Goal: Transaction & Acquisition: Subscribe to service/newsletter

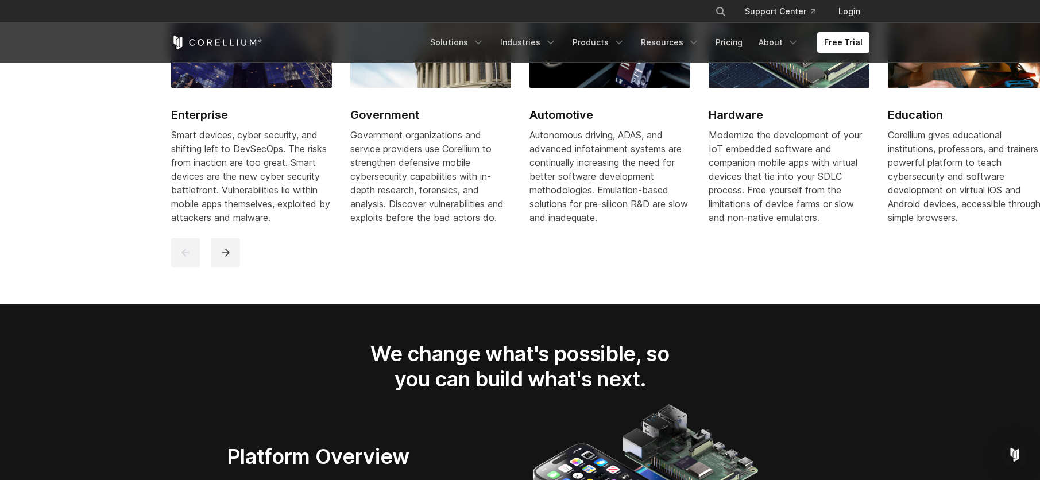
scroll to position [1206, 0]
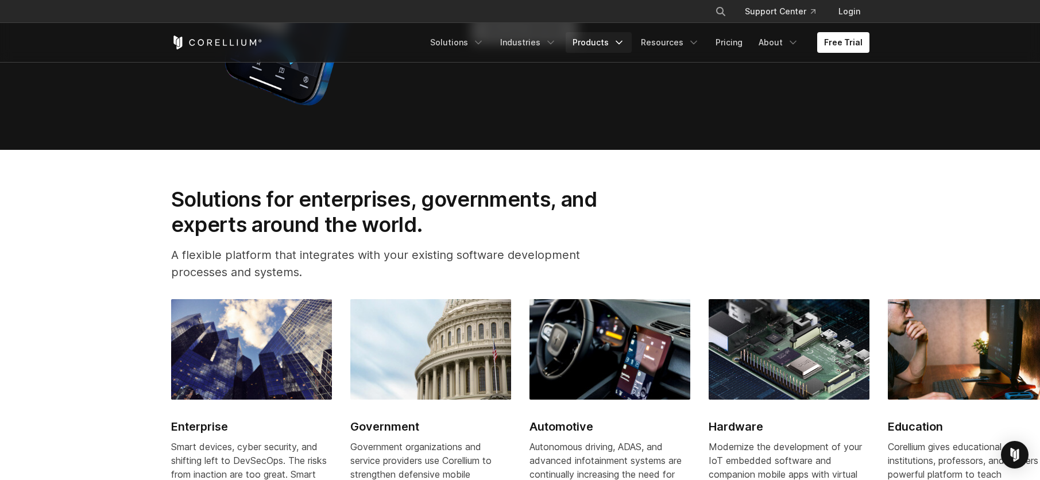
click at [616, 44] on link "Products" at bounding box center [599, 42] width 66 height 21
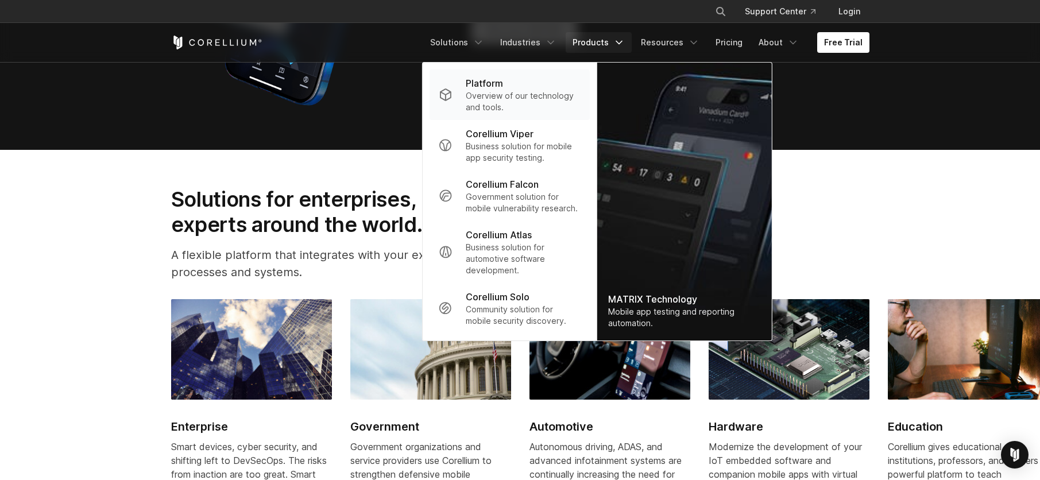
click at [543, 92] on p "Overview of our technology and tools." at bounding box center [523, 101] width 114 height 23
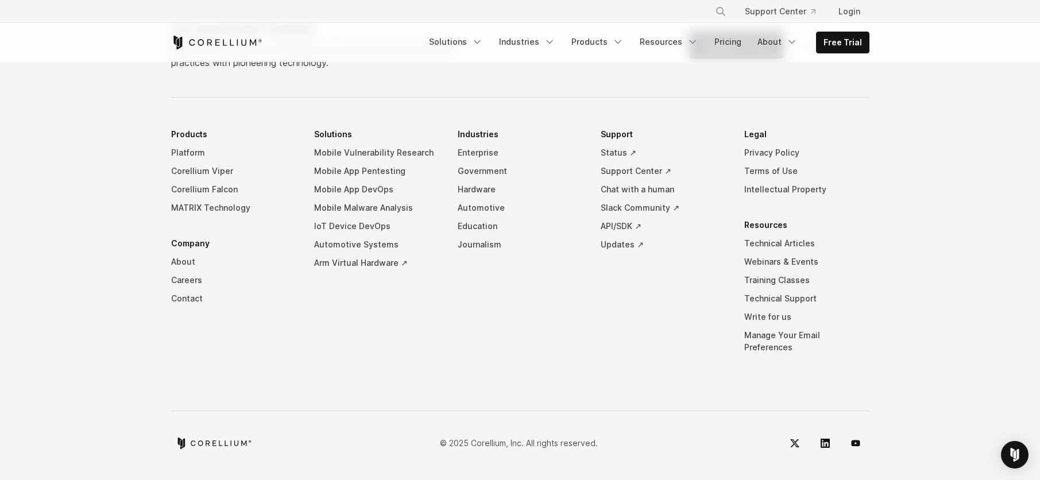
scroll to position [5499, 0]
click at [456, 40] on link "Solutions" at bounding box center [456, 42] width 68 height 21
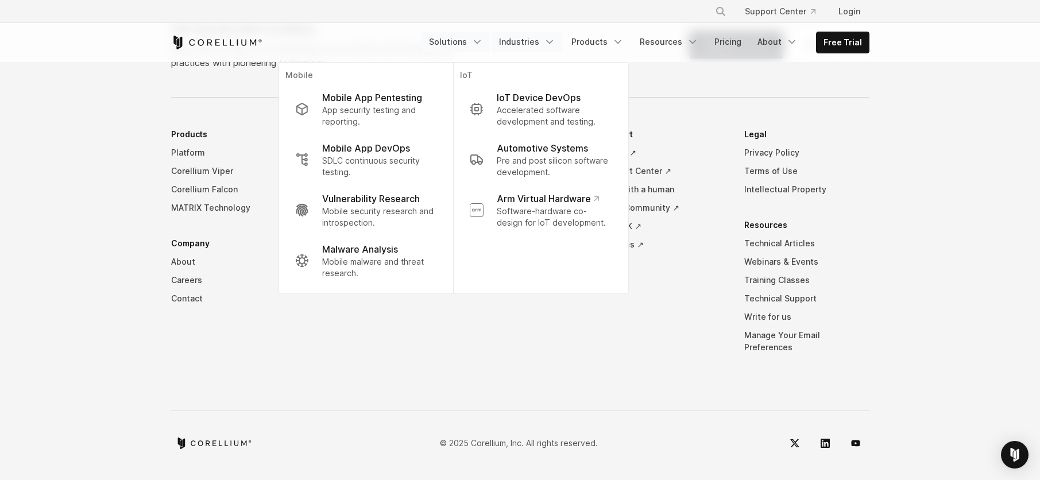
click at [539, 42] on link "Industries" at bounding box center [527, 42] width 70 height 21
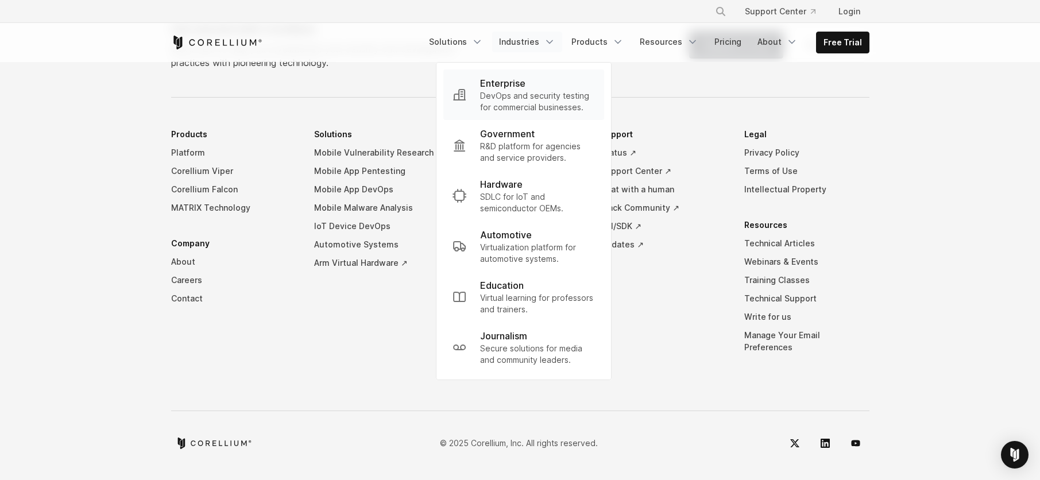
click at [535, 103] on p "DevOps and security testing for commercial businesses." at bounding box center [537, 101] width 115 height 23
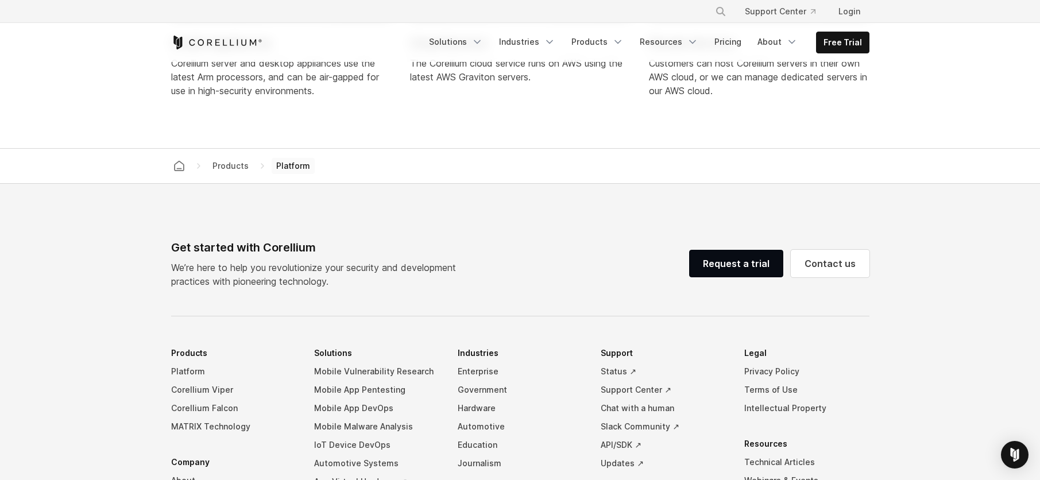
scroll to position [4867, 0]
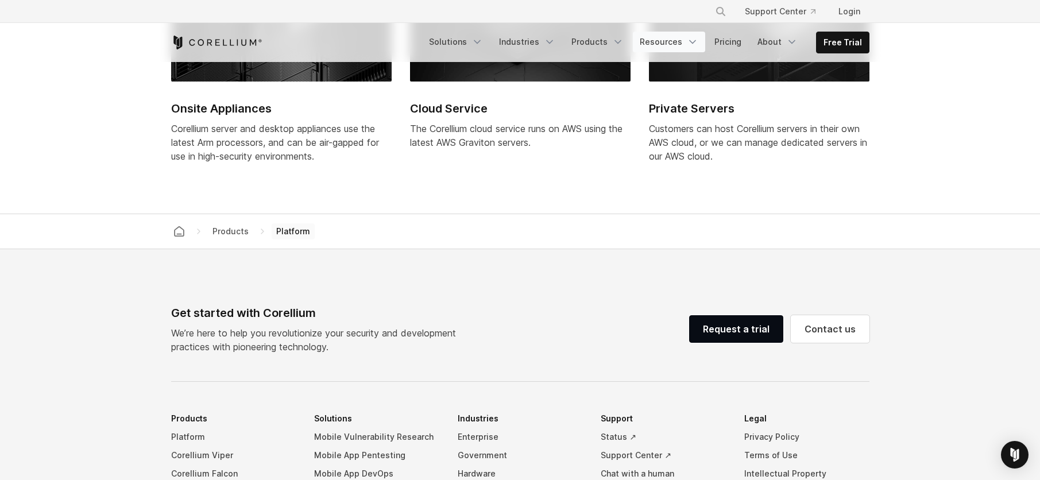
click at [697, 43] on icon "Navigation Menu" at bounding box center [692, 41] width 11 height 11
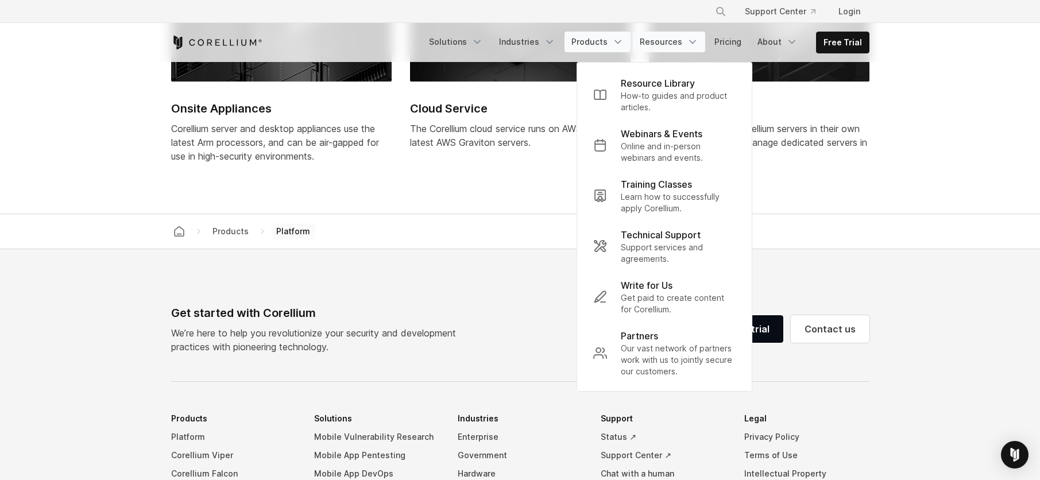
click at [620, 41] on icon "Navigation Menu" at bounding box center [617, 41] width 11 height 11
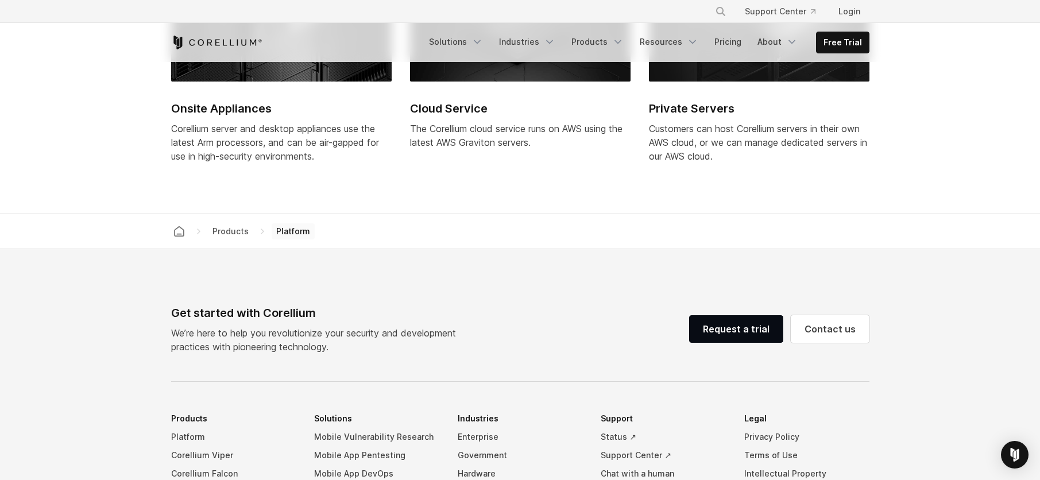
drag, startPoint x: 823, startPoint y: 140, endPoint x: 829, endPoint y: 147, distance: 9.4
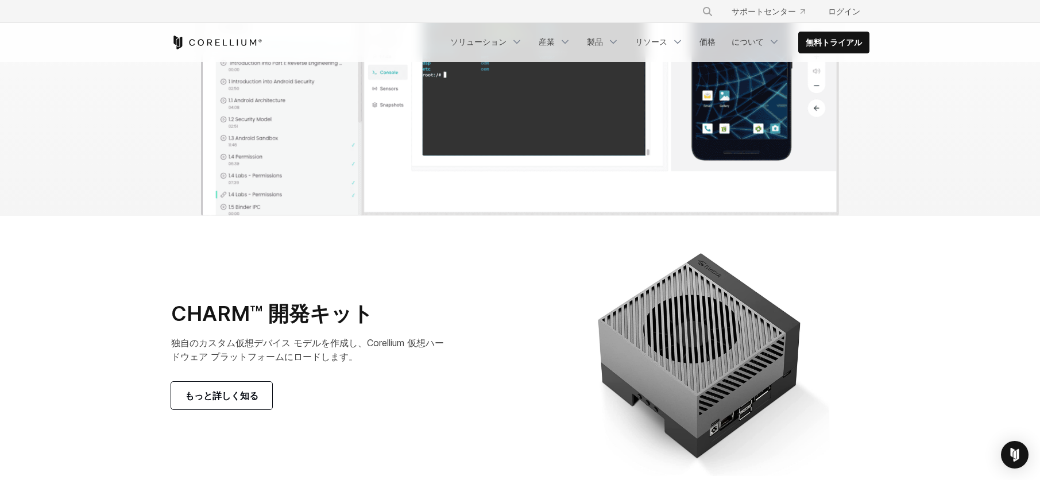
scroll to position [3917, 0]
click at [716, 40] on font "価格" at bounding box center [707, 42] width 16 height 10
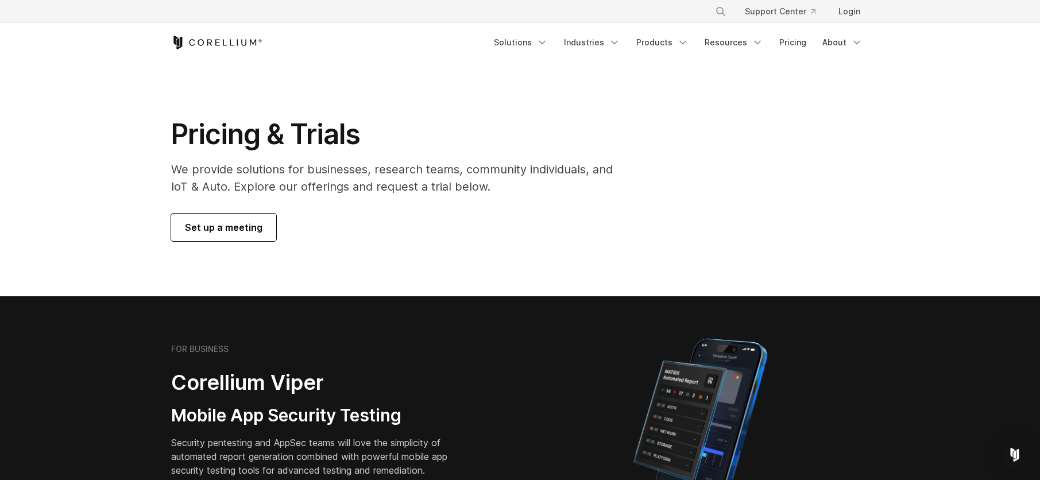
click at [249, 230] on span "Set up a meeting" at bounding box center [224, 228] width 78 height 14
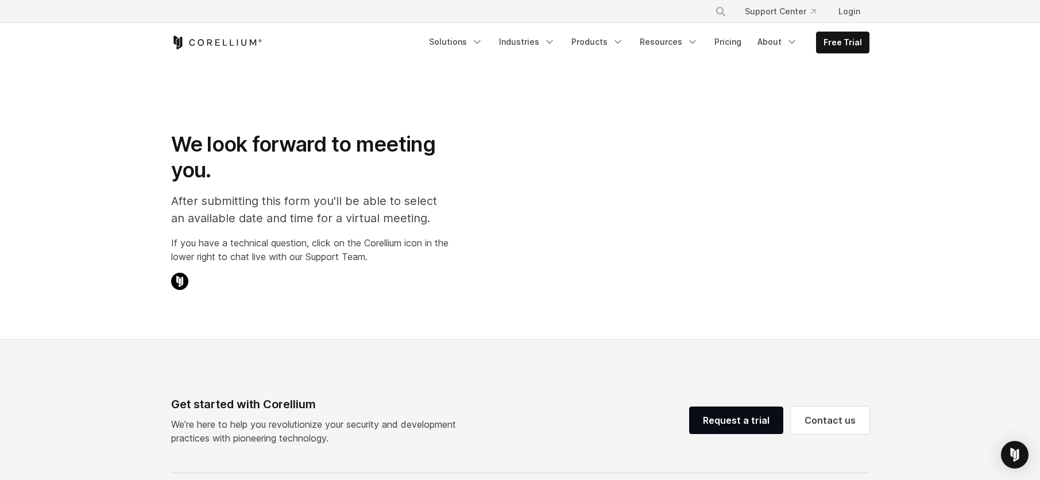
select select "**"
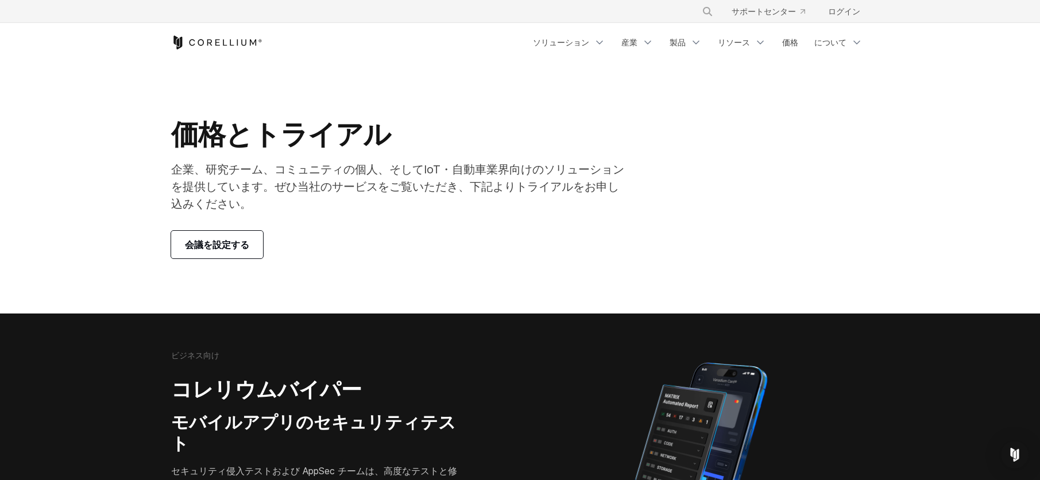
click at [729, 197] on div "価格とトライアル 企業、研究チーム、コミュニティの個人、そしてIoT・自動車業界向けのソリューションを提供しています。ぜひ当社のサービスをご覧いただき、下記よ…" at bounding box center [520, 187] width 721 height 141
click at [766, 42] on icon "ナビゲーションメニュー" at bounding box center [760, 42] width 11 height 11
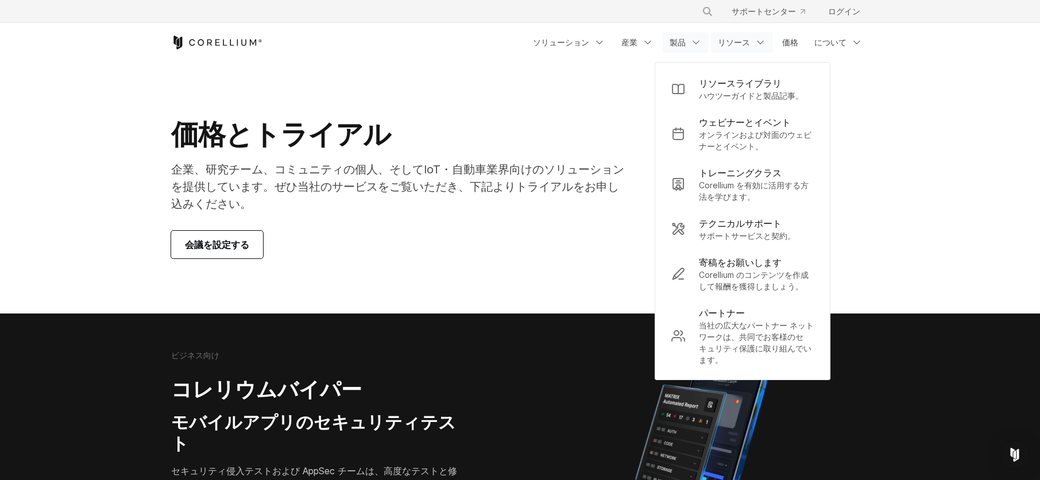
click at [709, 40] on link "製品" at bounding box center [686, 42] width 46 height 21
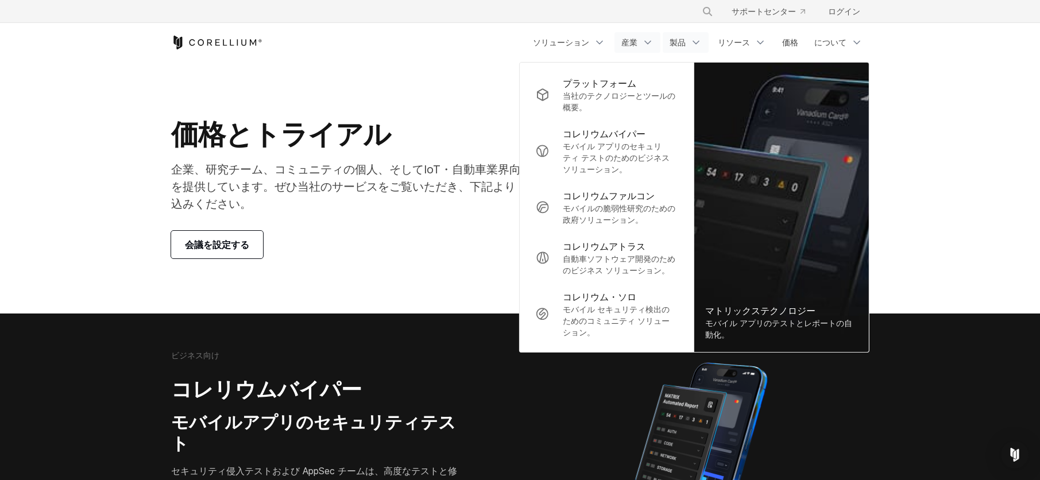
click at [651, 42] on polyline "ナビゲーションメニュー" at bounding box center [648, 42] width 6 height 3
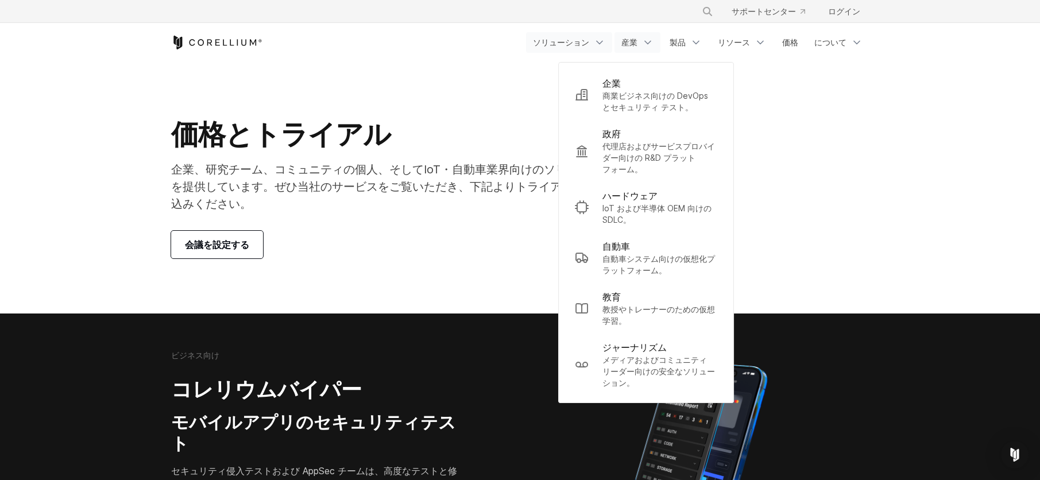
click at [605, 44] on icon "ナビゲーションメニュー" at bounding box center [599, 42] width 11 height 11
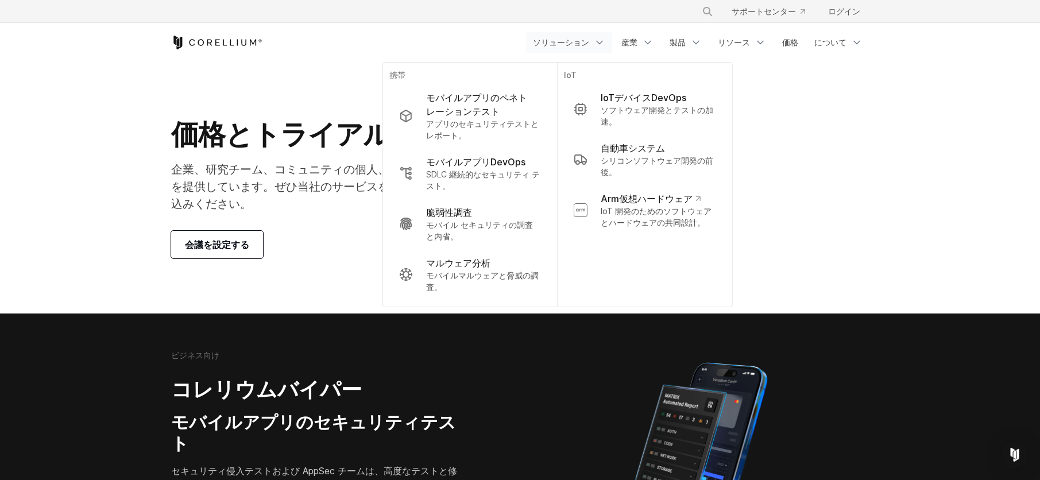
drag, startPoint x: 902, startPoint y: 151, endPoint x: 855, endPoint y: 98, distance: 71.6
click at [902, 150] on section "価格とトライアル 企業、研究チーム、コミュニティの個人、そしてIoT・自動車業界向けのソリューションを提供しています。ぜひ当社のサービスをご覧いただき、下記よ…" at bounding box center [520, 188] width 1040 height 252
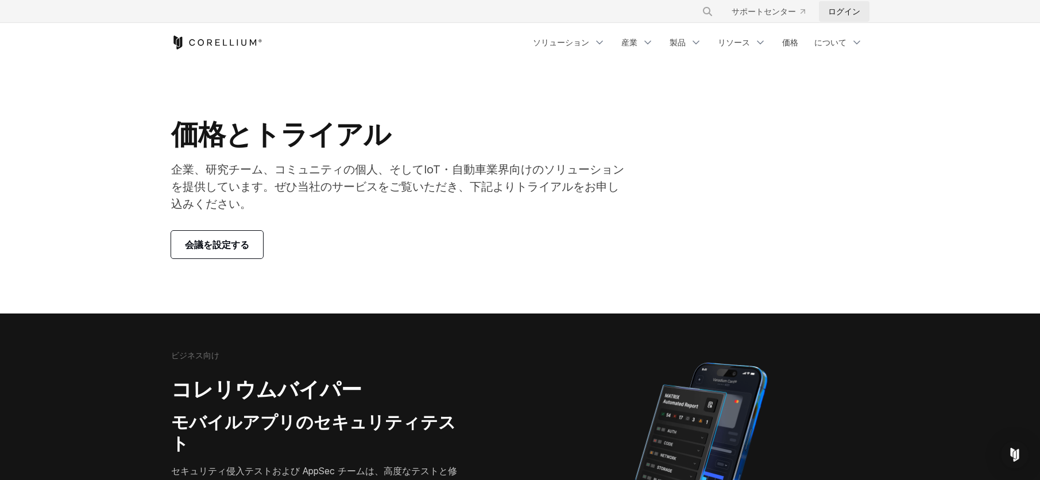
click at [838, 14] on font "ログイン" at bounding box center [844, 11] width 32 height 10
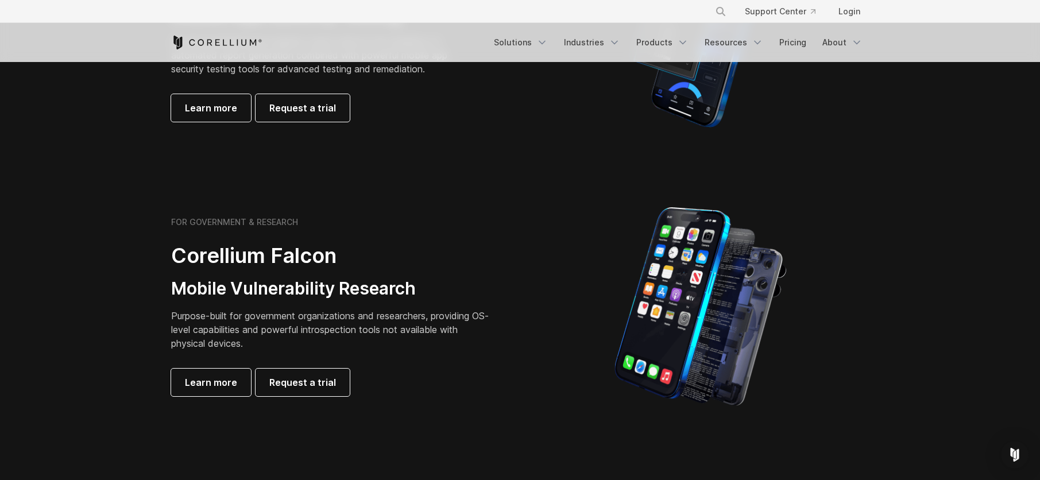
scroll to position [431, 0]
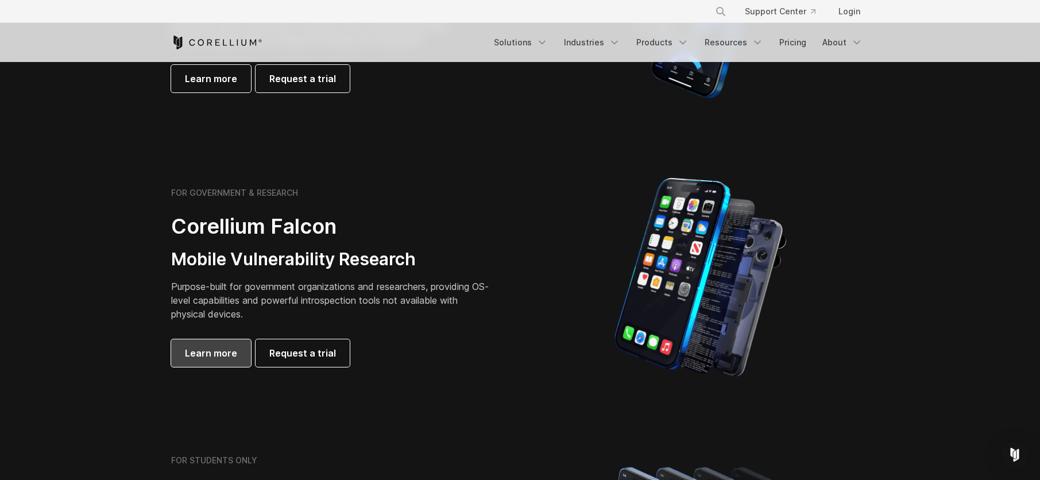
click at [225, 356] on span "Learn more" at bounding box center [211, 353] width 52 height 14
click at [331, 351] on link "Request a trial" at bounding box center [303, 353] width 94 height 28
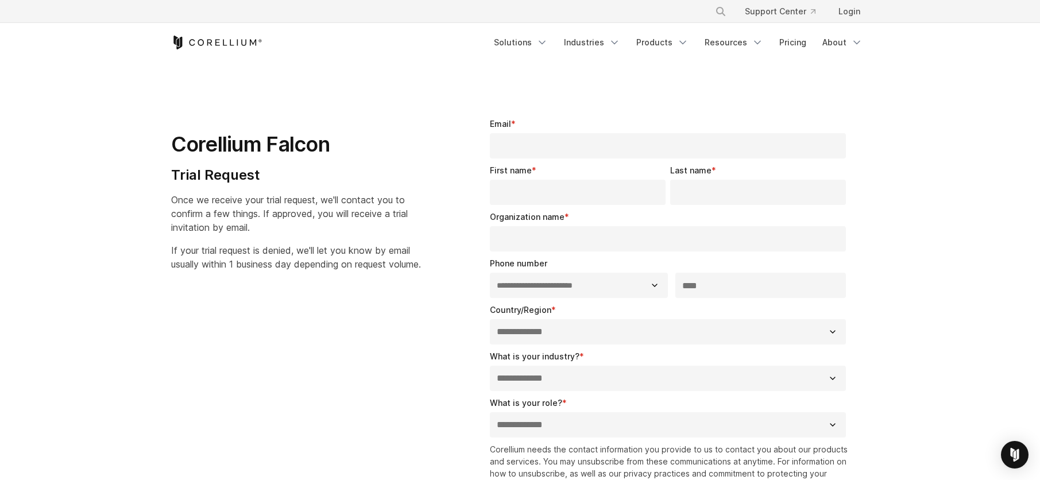
select select "**"
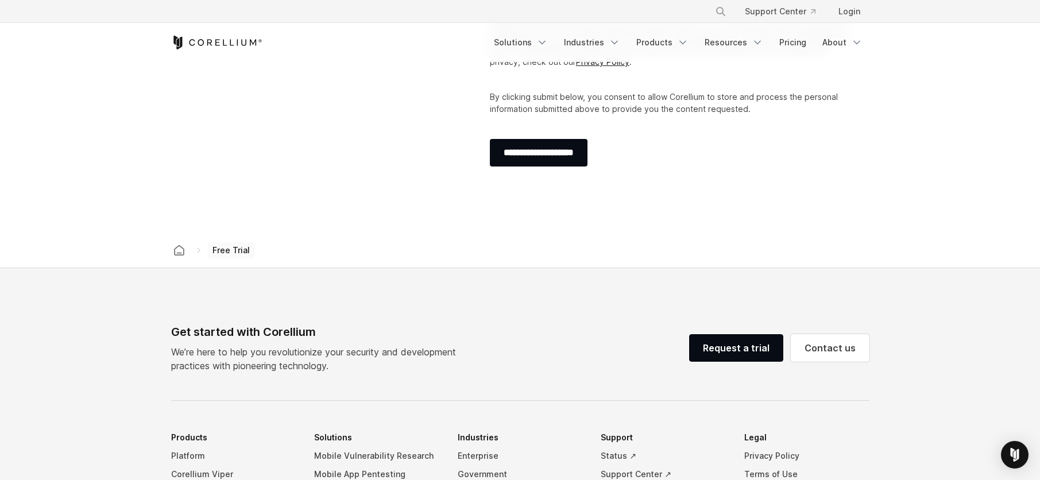
scroll to position [428, 0]
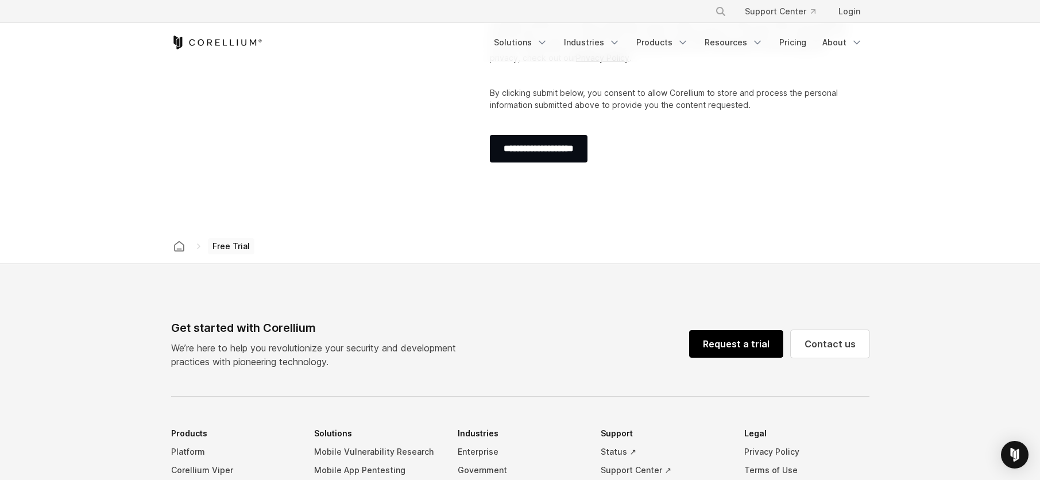
click at [741, 346] on link "Request a trial" at bounding box center [736, 344] width 94 height 28
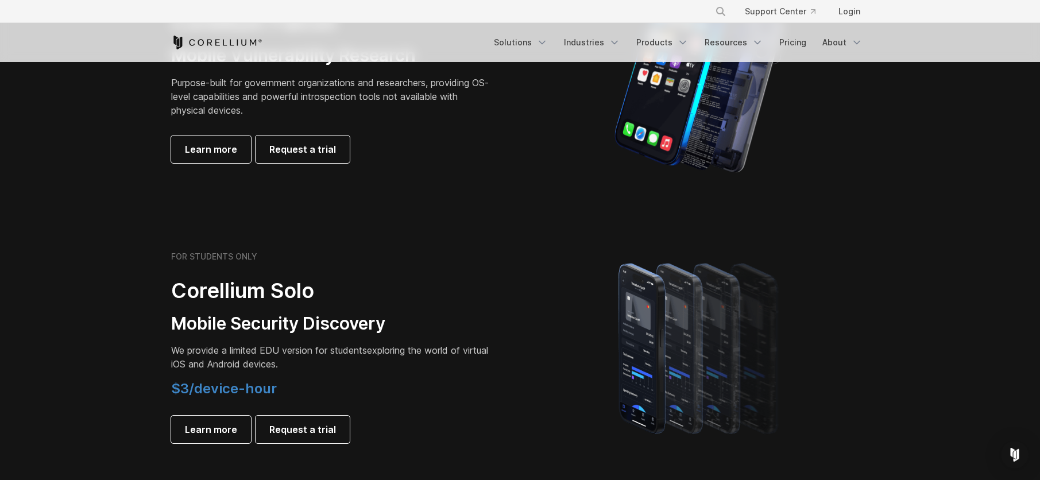
scroll to position [632, 0]
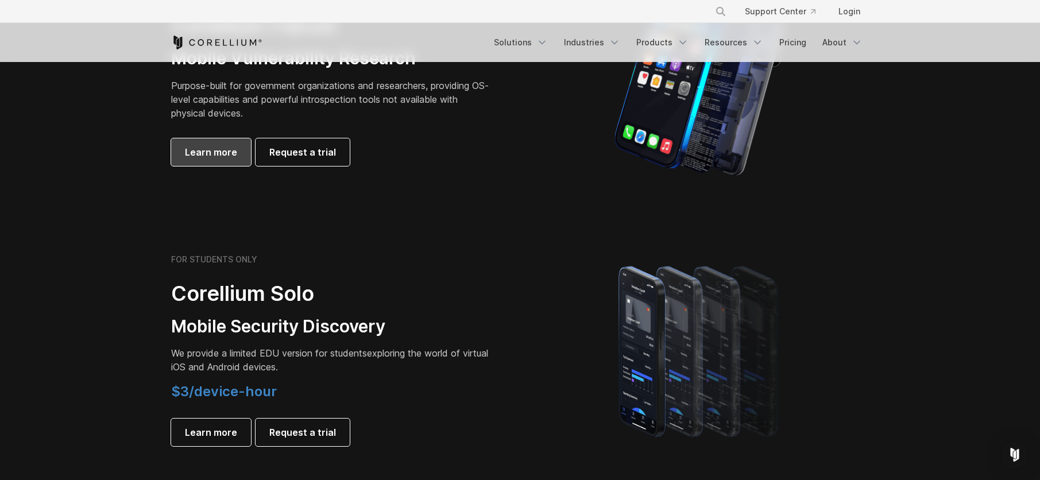
click at [203, 155] on span "Learn more" at bounding box center [211, 152] width 52 height 14
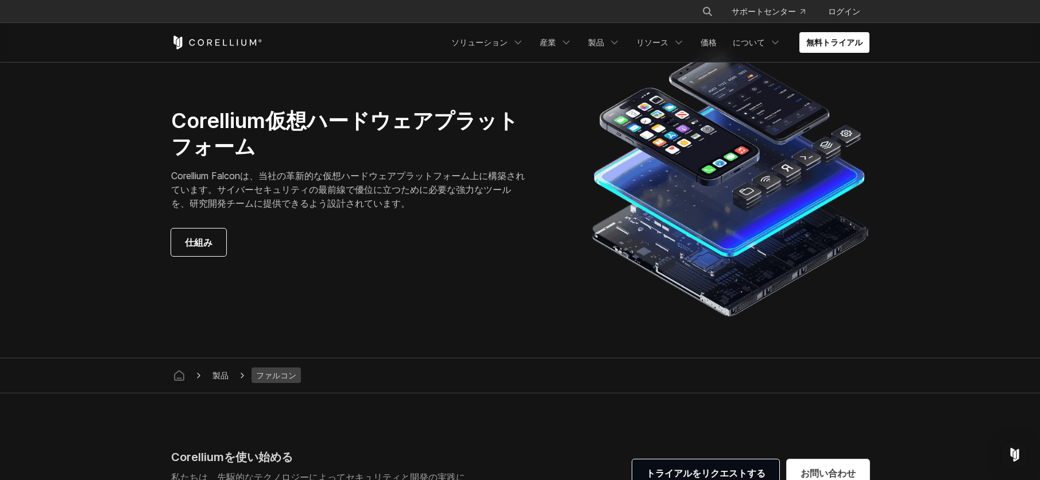
scroll to position [3249, 0]
click at [740, 468] on font "トライアルをリクエストする" at bounding box center [705, 473] width 119 height 11
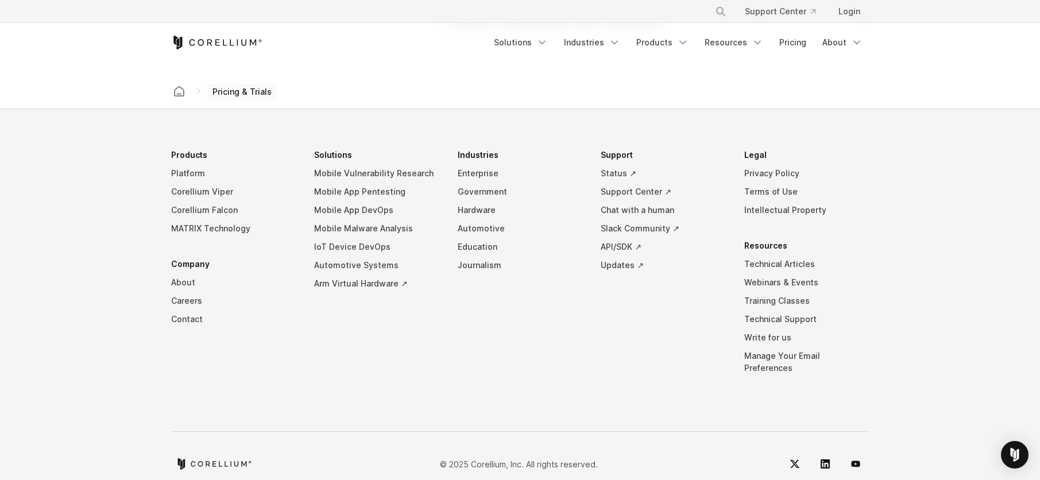
scroll to position [2039, 0]
